Goal: Check status: Check status

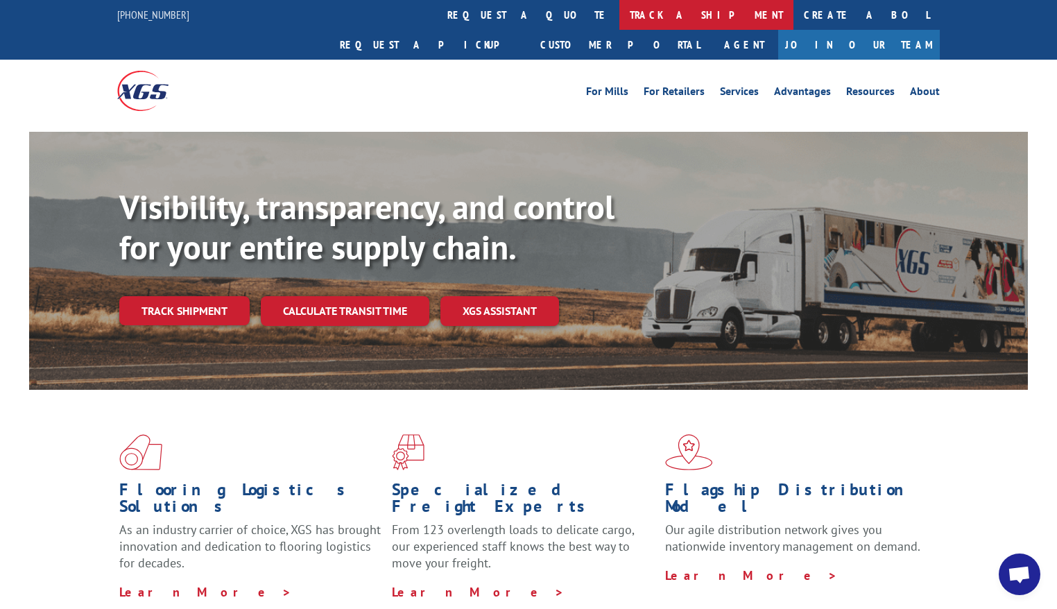
click at [620, 12] on link "track a shipment" at bounding box center [707, 15] width 174 height 30
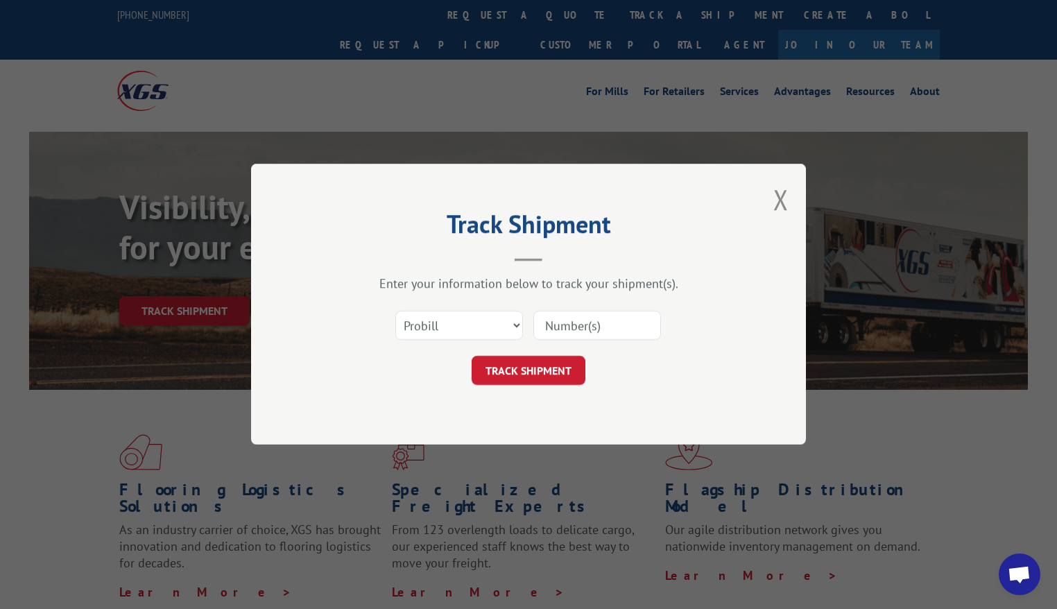
click at [551, 324] on input at bounding box center [598, 325] width 128 height 29
paste input "No. 17409504"
drag, startPoint x: 567, startPoint y: 327, endPoint x: 538, endPoint y: 326, distance: 29.2
click at [538, 326] on input "No. 17409504" at bounding box center [598, 325] width 128 height 29
type input "17409504"
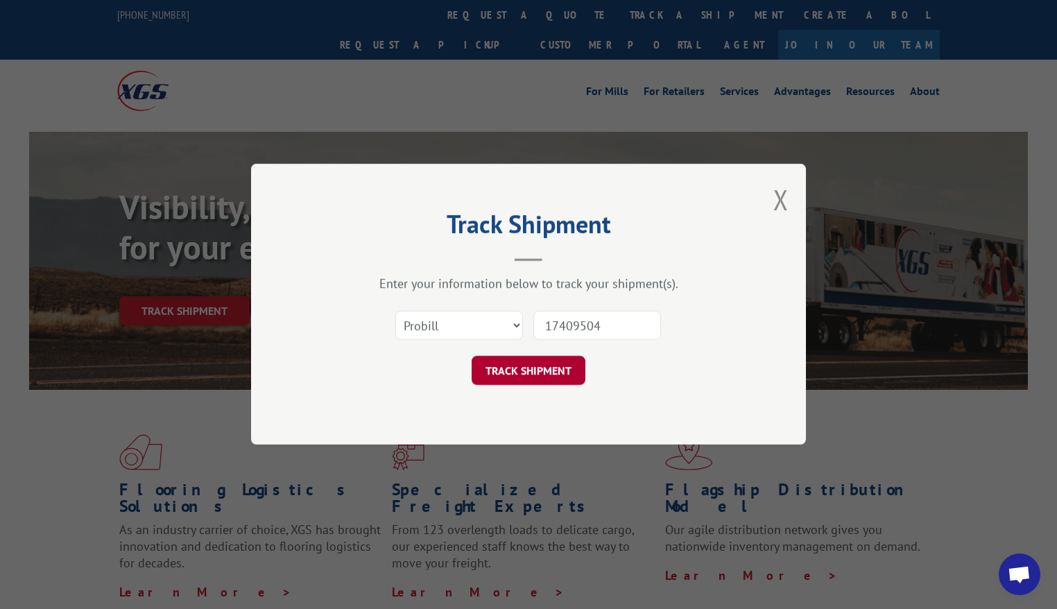
click at [534, 364] on button "TRACK SHIPMENT" at bounding box center [529, 371] width 114 height 29
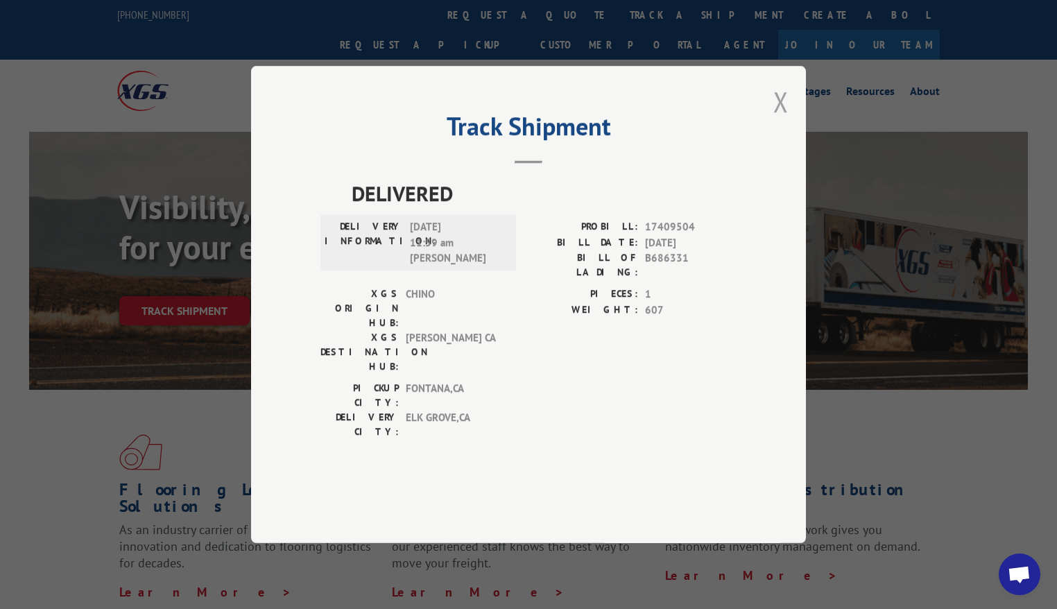
click at [783, 120] on button "Close modal" at bounding box center [781, 101] width 15 height 37
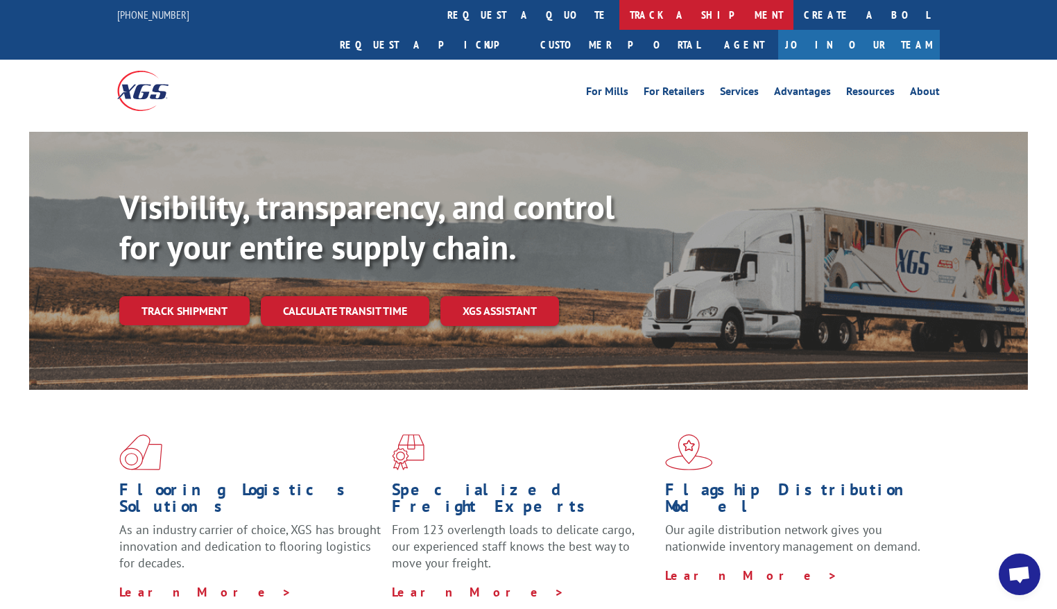
click at [620, 15] on link "track a shipment" at bounding box center [707, 15] width 174 height 30
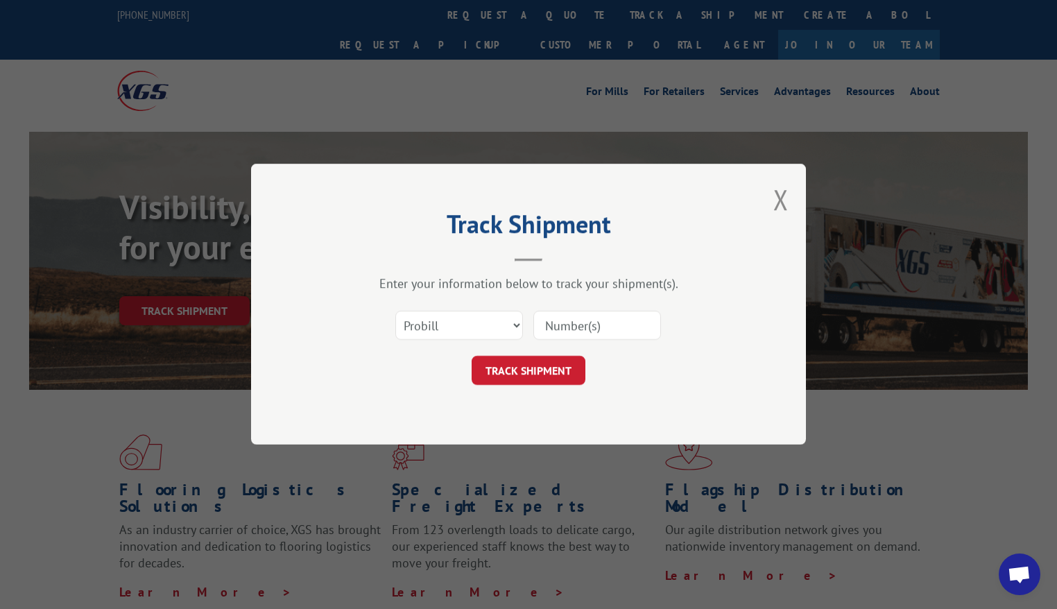
click at [577, 16] on div "Track Shipment Enter your information below to track your shipment(s). Select c…" at bounding box center [528, 304] width 1057 height 609
drag, startPoint x: 787, startPoint y: 197, endPoint x: 787, endPoint y: 185, distance: 12.5
click at [787, 199] on button "Close modal" at bounding box center [781, 199] width 15 height 37
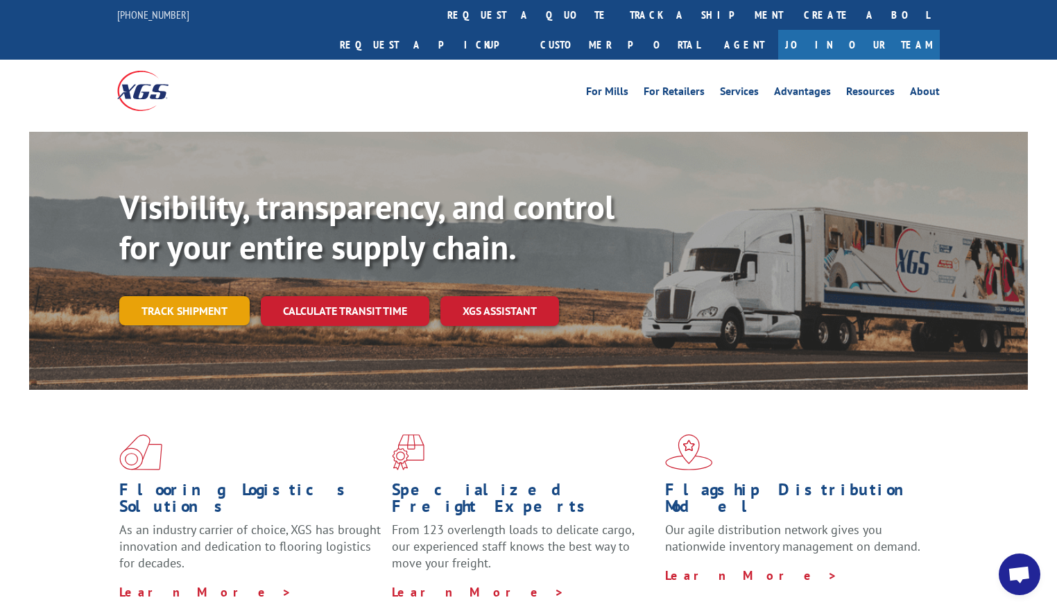
click at [182, 296] on link "Track shipment" at bounding box center [184, 310] width 130 height 29
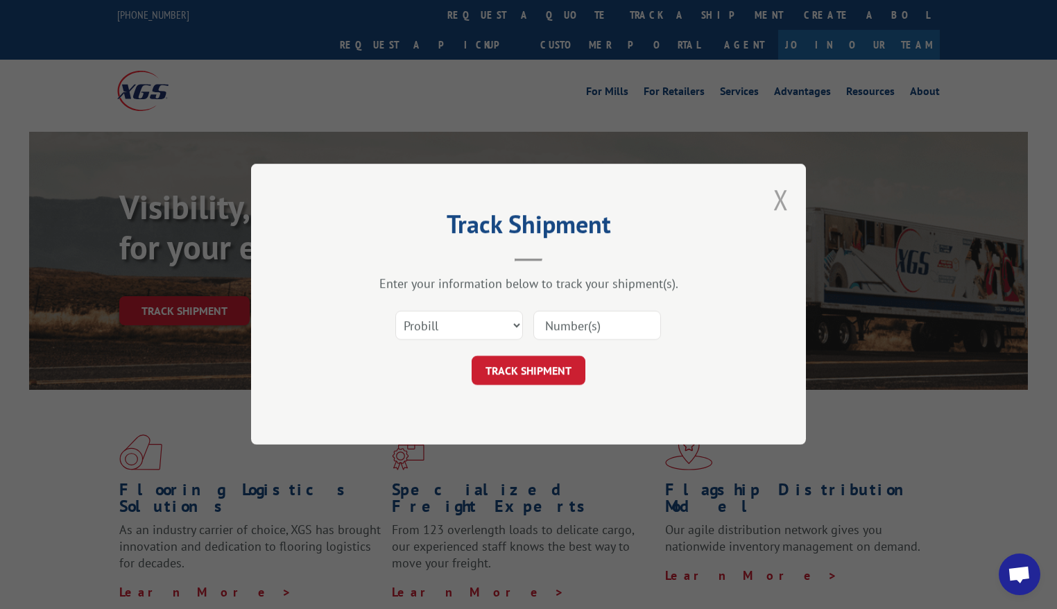
click at [782, 191] on button "Close modal" at bounding box center [781, 199] width 15 height 37
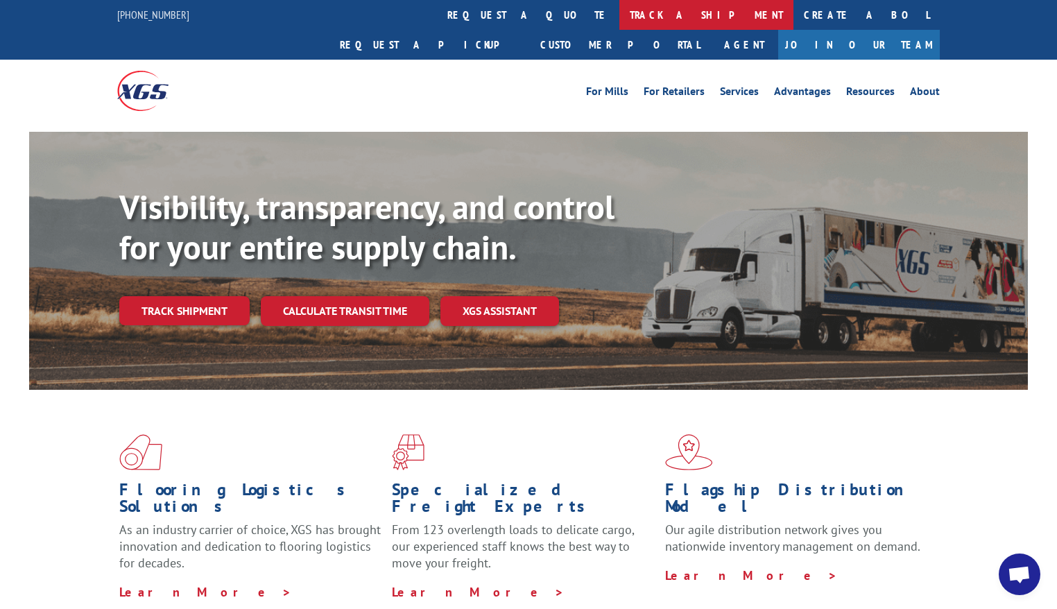
click at [620, 15] on link "track a shipment" at bounding box center [707, 15] width 174 height 30
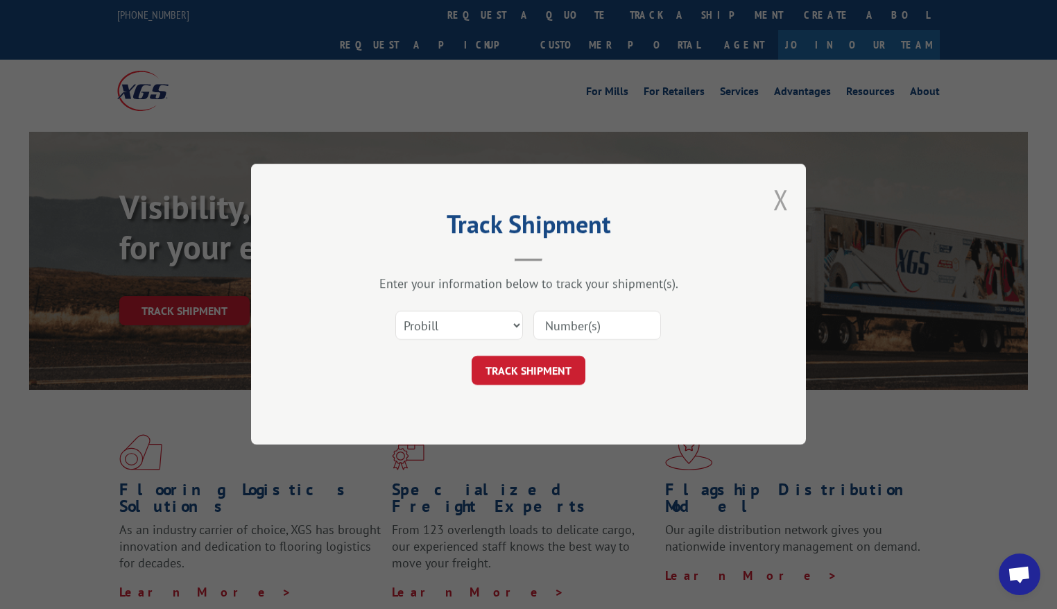
click at [783, 199] on button "Close modal" at bounding box center [781, 199] width 15 height 37
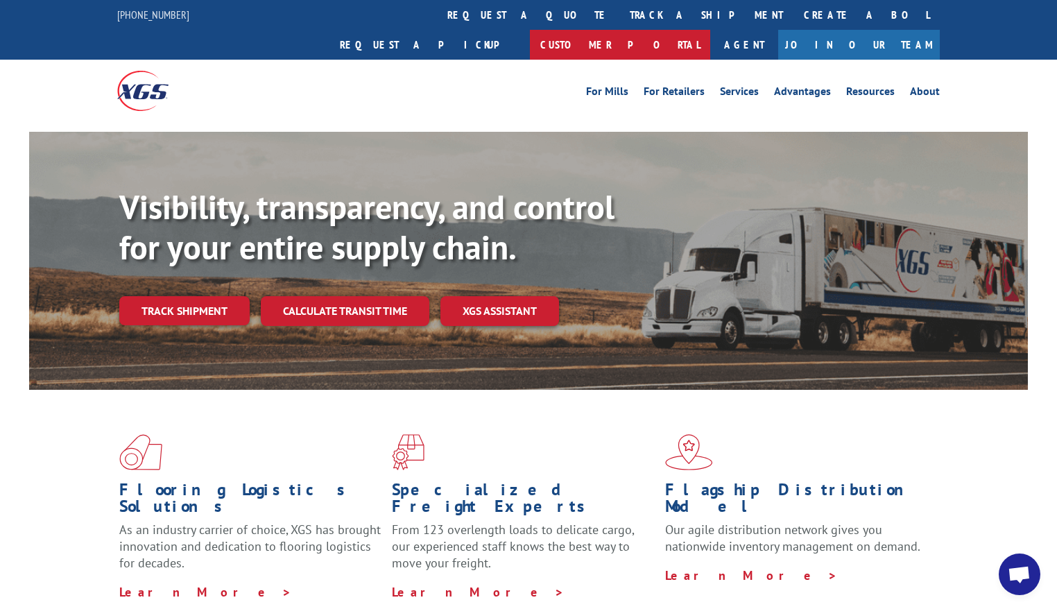
click at [710, 30] on link "Customer Portal" at bounding box center [620, 45] width 180 height 30
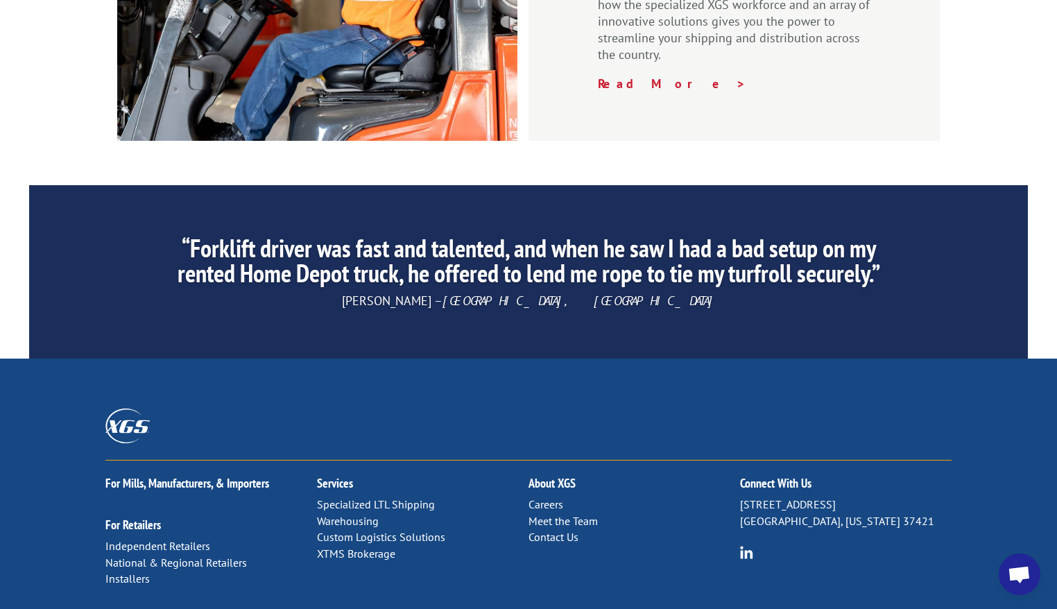
scroll to position [2137, 0]
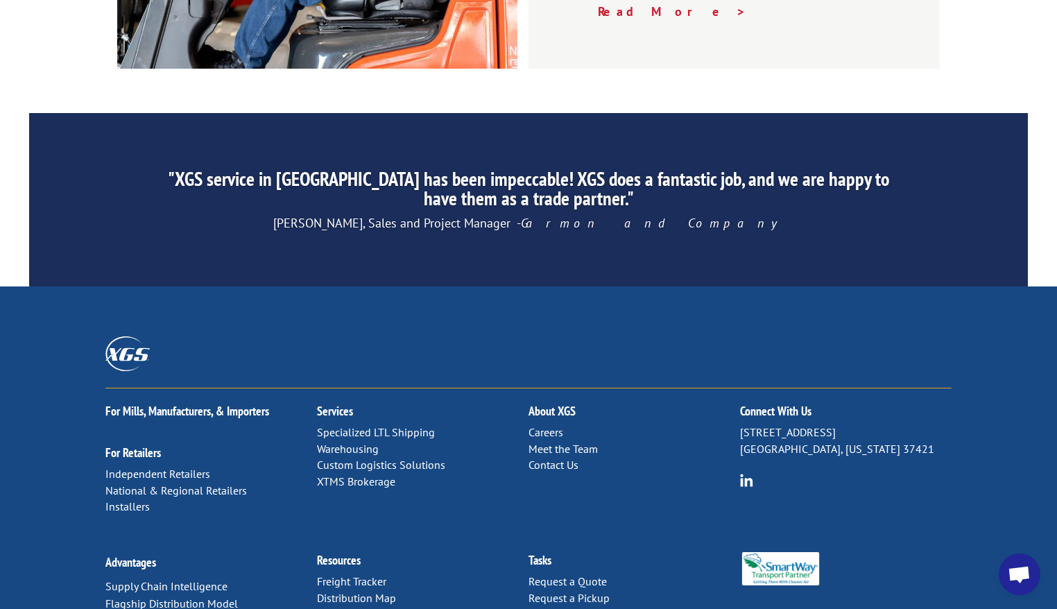
click at [373, 608] on link "Forms & Documents" at bounding box center [365, 615] width 97 height 14
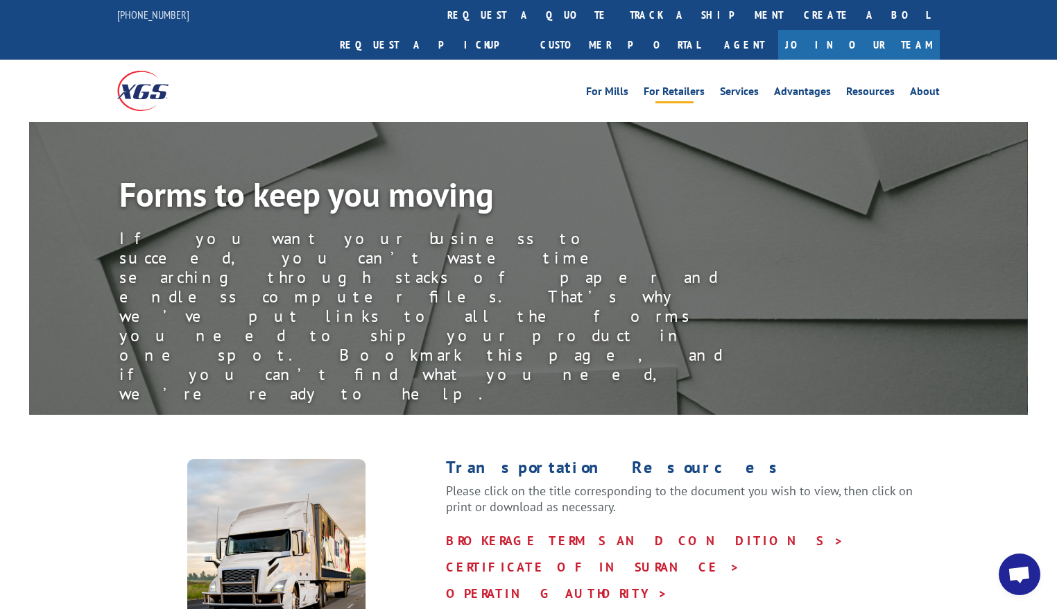
click at [672, 86] on link "For Retailers" at bounding box center [674, 93] width 61 height 15
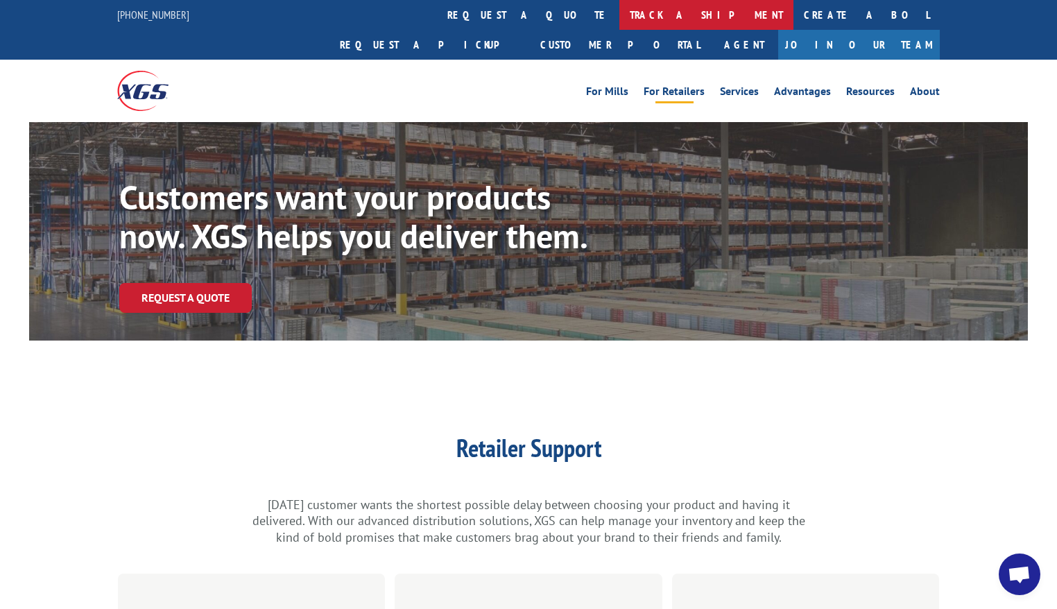
click at [620, 9] on link "track a shipment" at bounding box center [707, 15] width 174 height 30
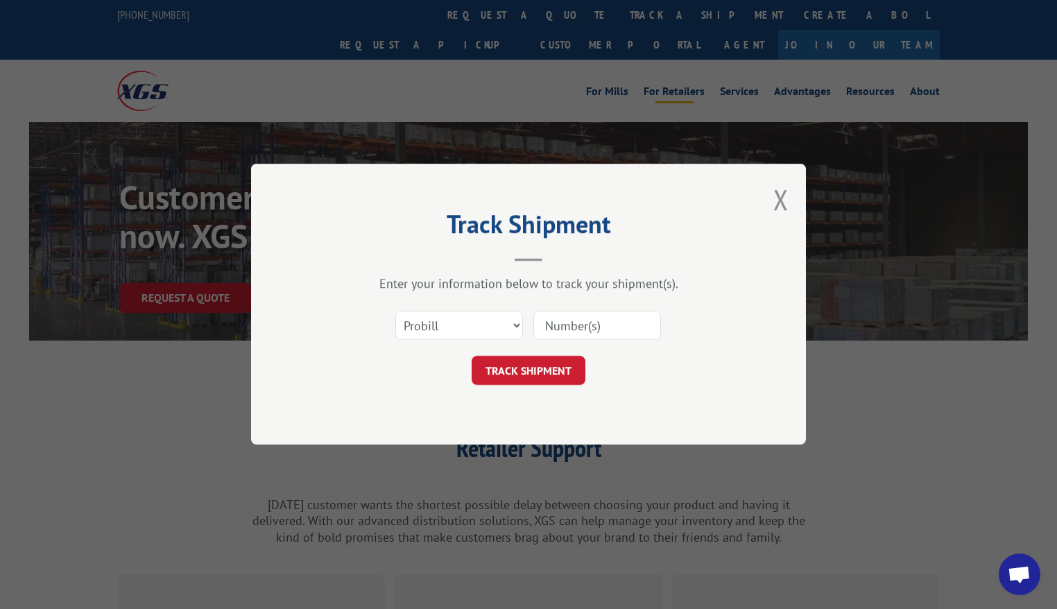
click at [574, 325] on input at bounding box center [598, 325] width 128 height 29
paste input "acking No. 17409504"
type input "acking No. 17409504"
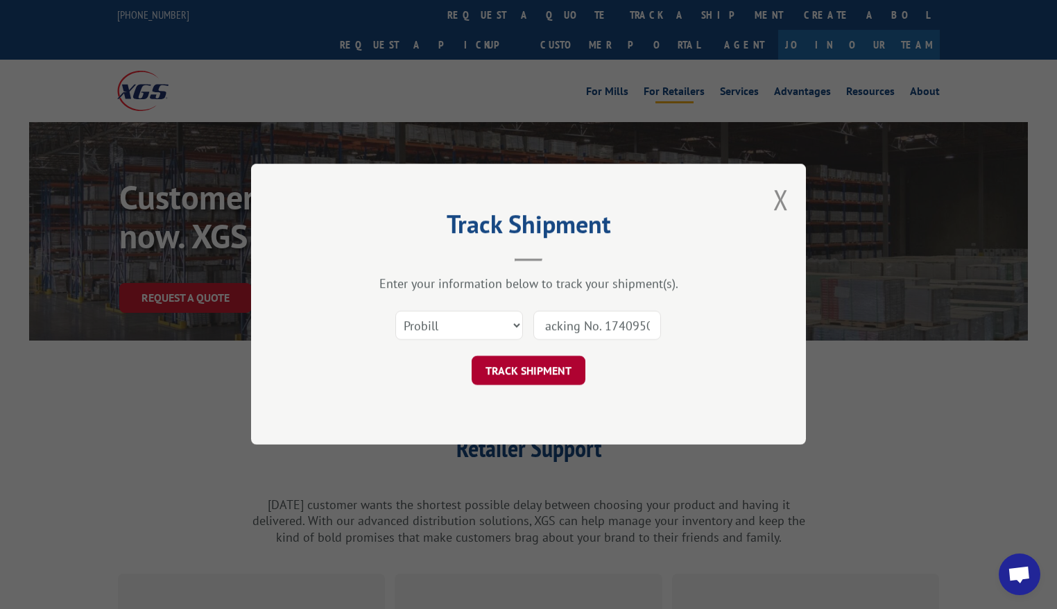
drag, startPoint x: 527, startPoint y: 370, endPoint x: 649, endPoint y: 394, distance: 123.8
click at [529, 370] on button "TRACK SHIPMENT" at bounding box center [529, 371] width 114 height 29
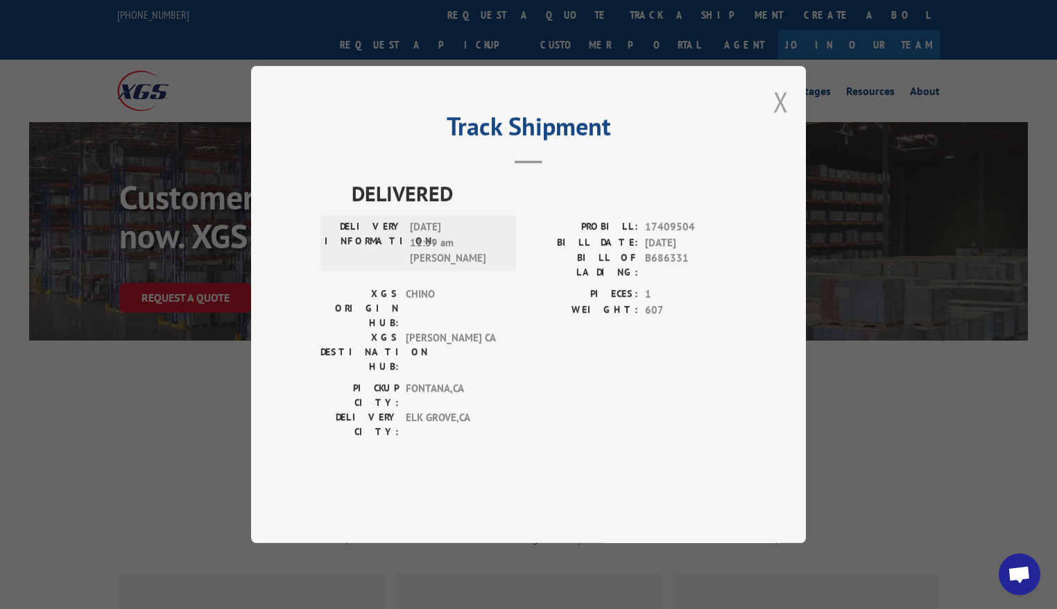
click at [783, 120] on button "Close modal" at bounding box center [781, 101] width 15 height 37
